Goal: Information Seeking & Learning: Learn about a topic

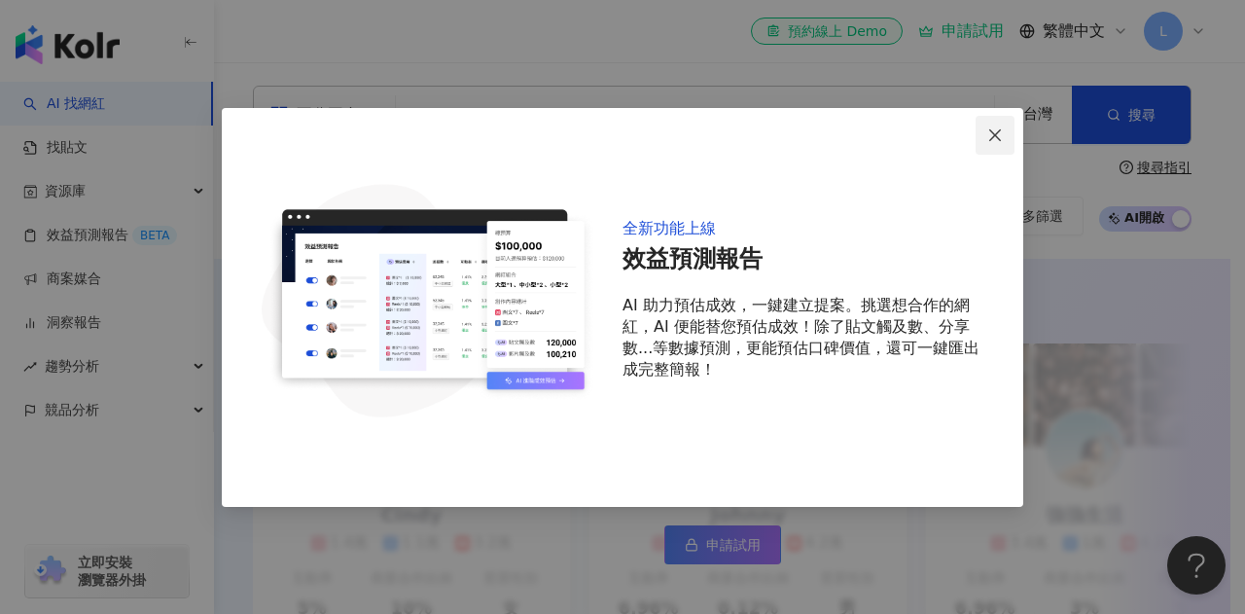
click at [1003, 137] on span "Close" at bounding box center [994, 135] width 39 height 16
click at [999, 147] on button "Close" at bounding box center [994, 135] width 39 height 39
click at [998, 143] on icon "close" at bounding box center [995, 135] width 16 height 16
click at [997, 126] on button "Close" at bounding box center [994, 135] width 39 height 39
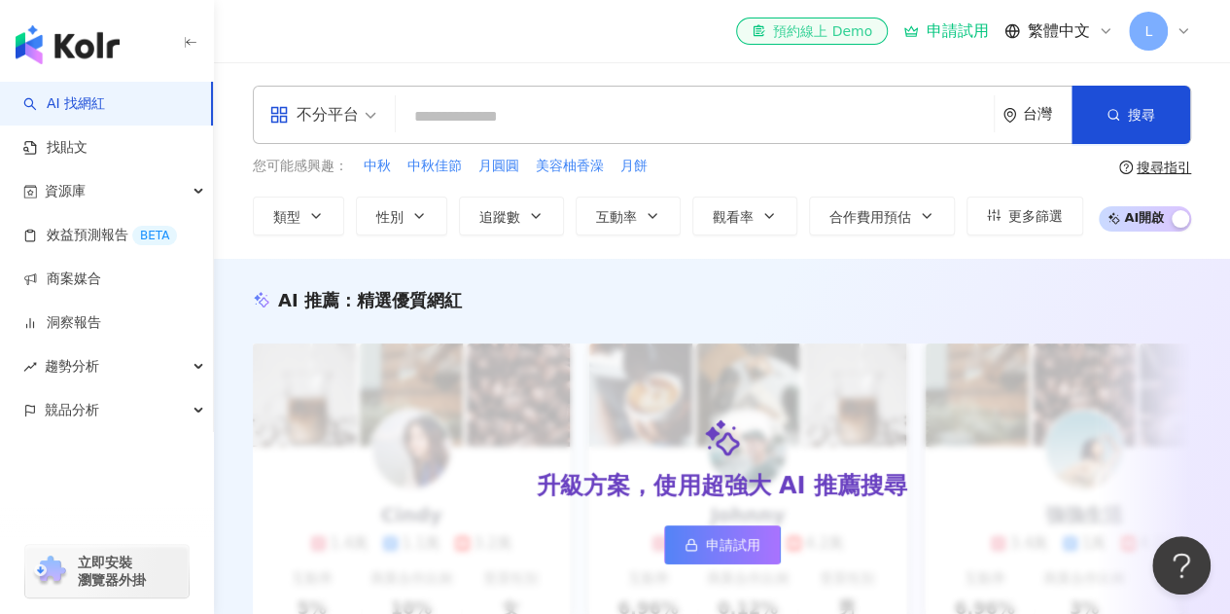
click at [764, 35] on icon at bounding box center [759, 31] width 11 height 12
click at [631, 117] on input "search" at bounding box center [694, 116] width 582 height 37
type input "*"
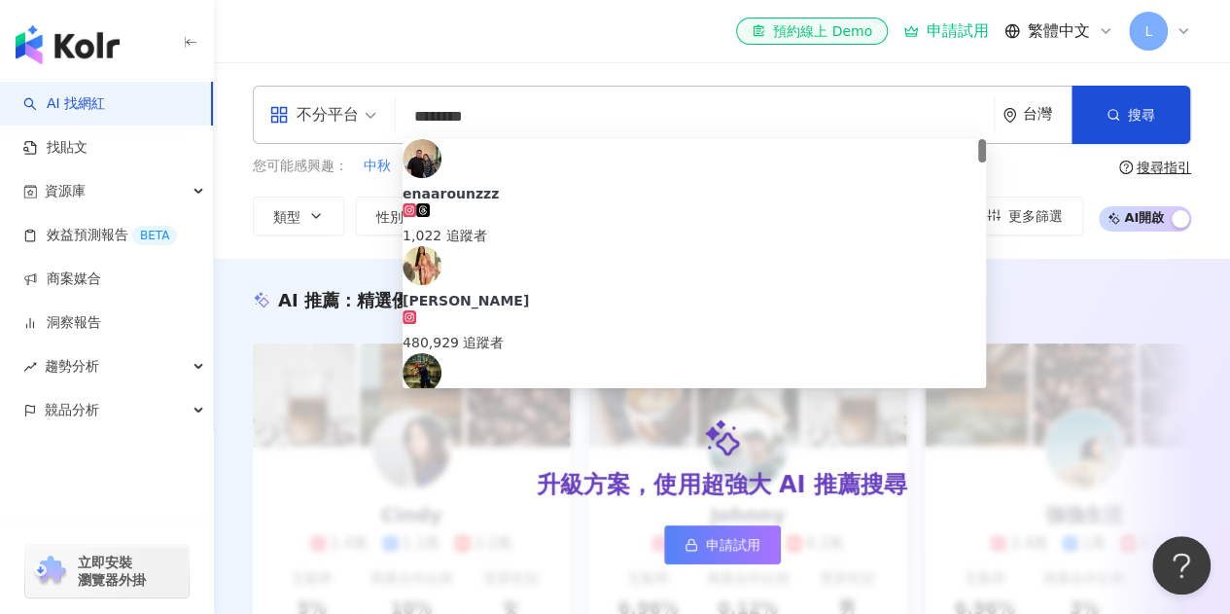
type input "*********"
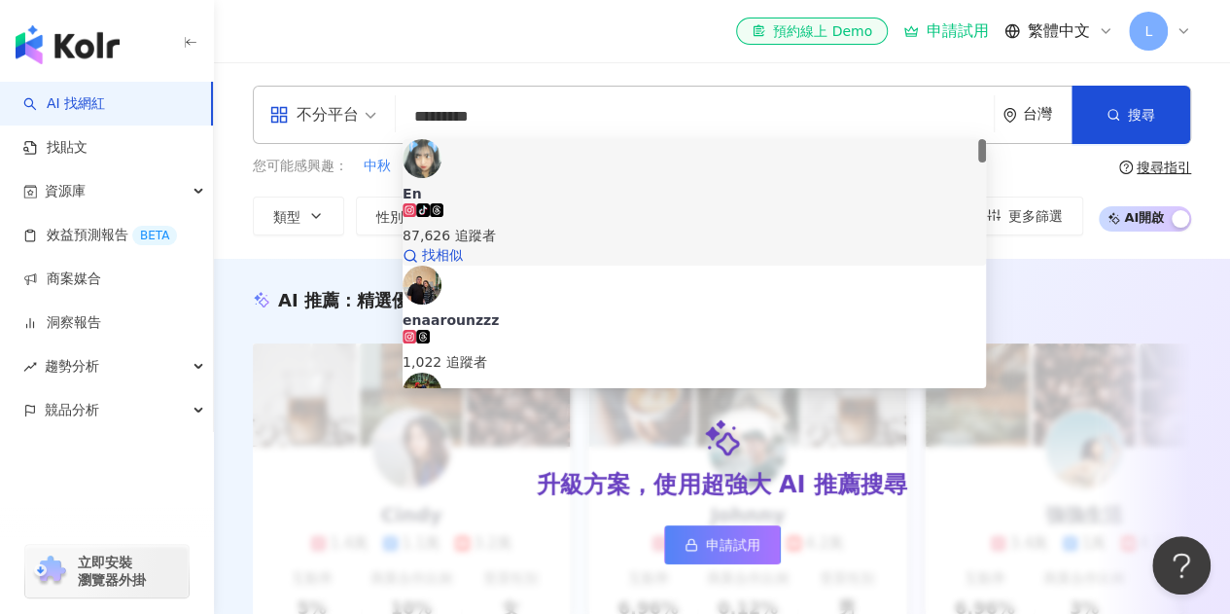
click at [635, 184] on span "En" at bounding box center [694, 193] width 583 height 19
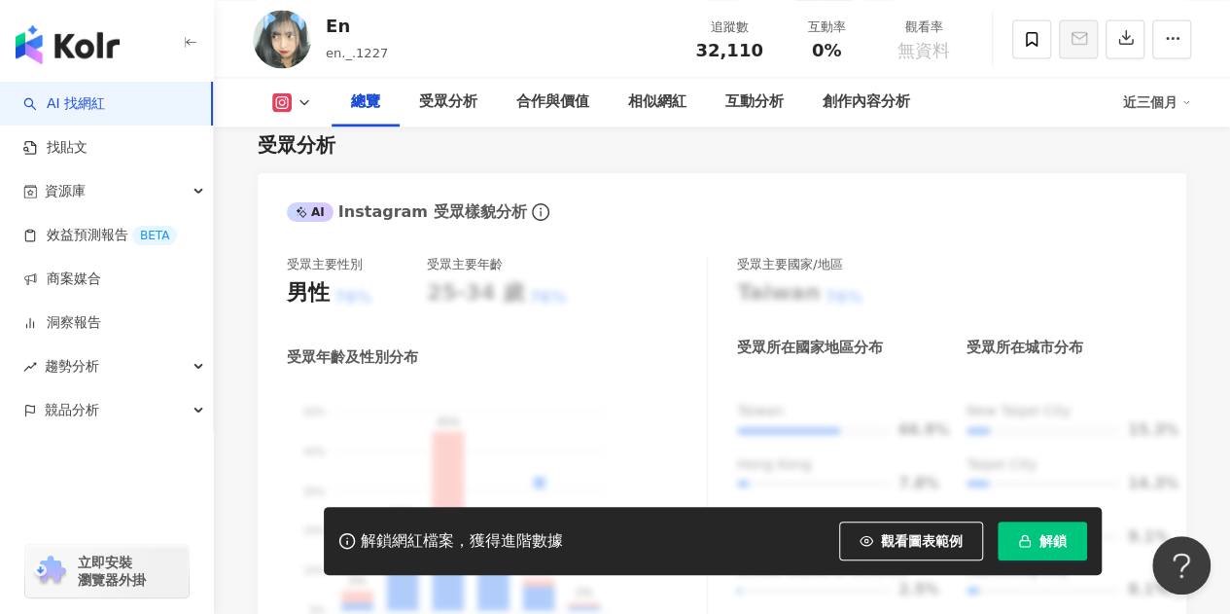
scroll to position [1104, 0]
